Goal: Task Accomplishment & Management: Manage account settings

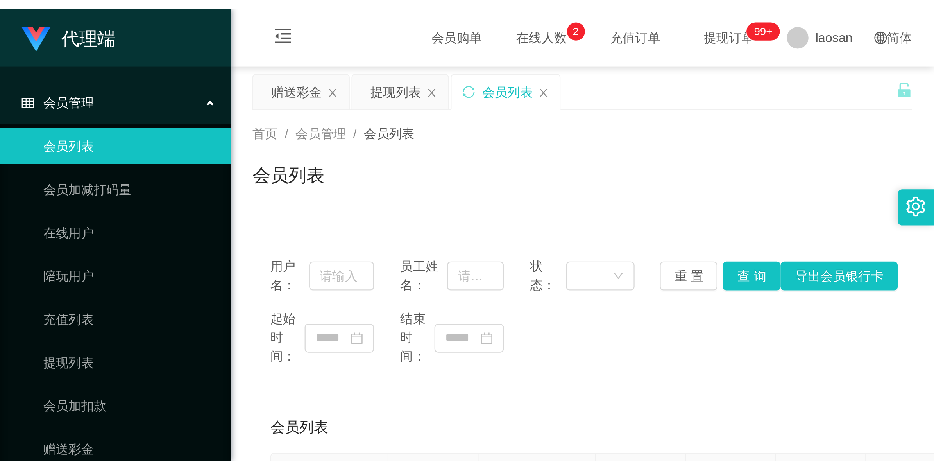
scroll to position [6, 0]
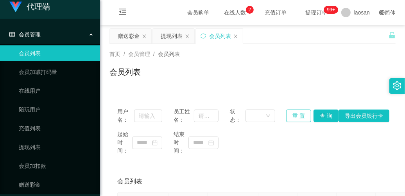
click at [299, 113] on button "重 置" at bounding box center [298, 115] width 25 height 13
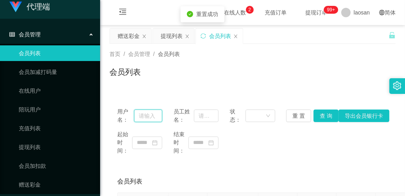
click at [151, 117] on input "text" at bounding box center [148, 115] width 29 height 13
paste input "jjtan"
type input "jjtan"
click at [323, 118] on button "查 询" at bounding box center [326, 115] width 25 height 13
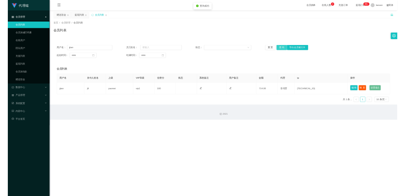
scroll to position [0, 0]
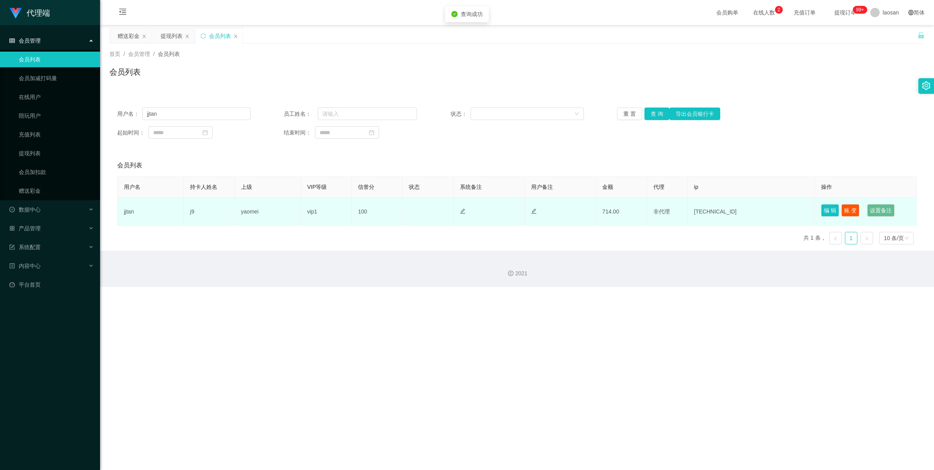
click at [405, 195] on td "正常 禁止登录 禁止投注" at bounding box center [428, 212] width 51 height 28
click at [405, 195] on button "编 辑" at bounding box center [830, 210] width 18 height 13
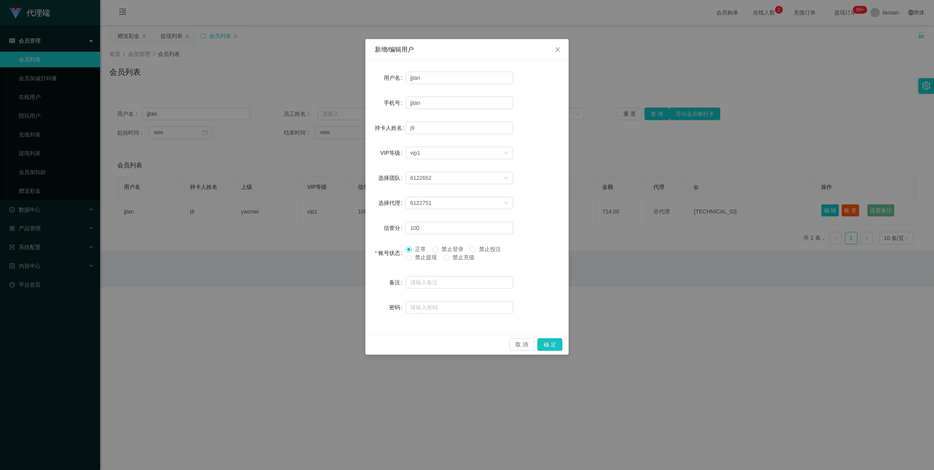
click at [405, 195] on span "禁止提现" at bounding box center [426, 257] width 28 height 6
click at [405, 195] on button "确 定" at bounding box center [550, 344] width 25 height 13
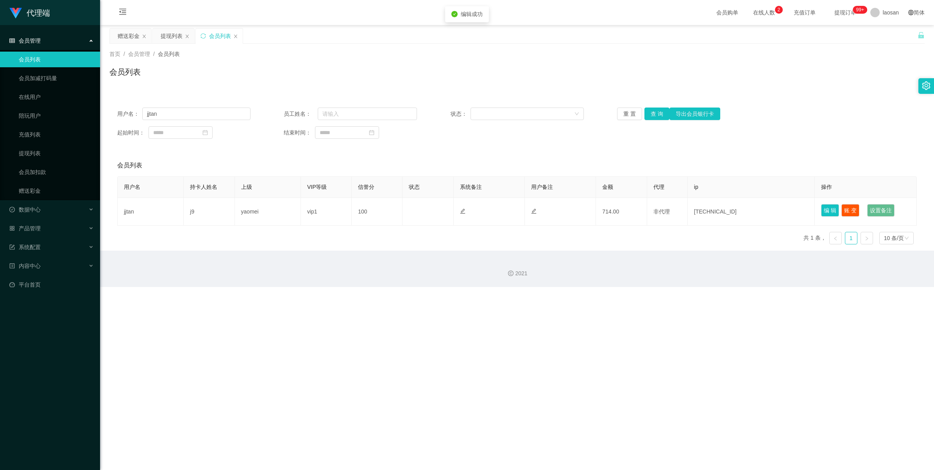
click at [405, 195] on div "代理端 会员管理 会员列表 会员加减打码量 在线用户 陪玩用户 充值列表 提现列表 会员加扣款 赠送彩金 数据中心 员工统计 团队统计 产品管理 系统配置 内…" at bounding box center [467, 235] width 934 height 470
